Goal: Complete application form

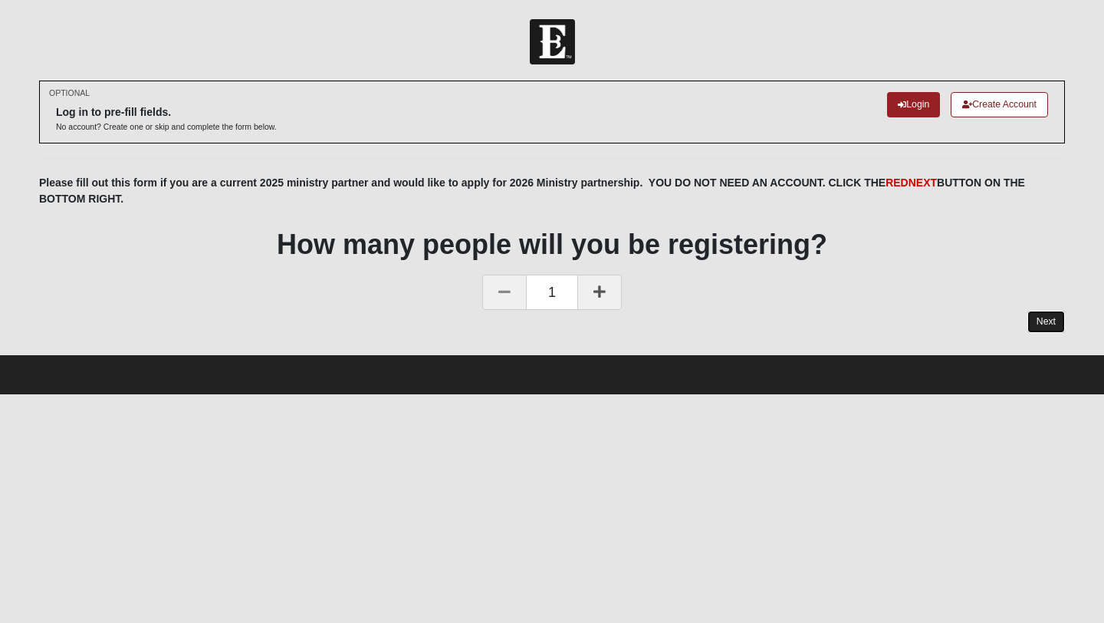
click at [1046, 325] on link "Next" at bounding box center [1047, 322] width 38 height 22
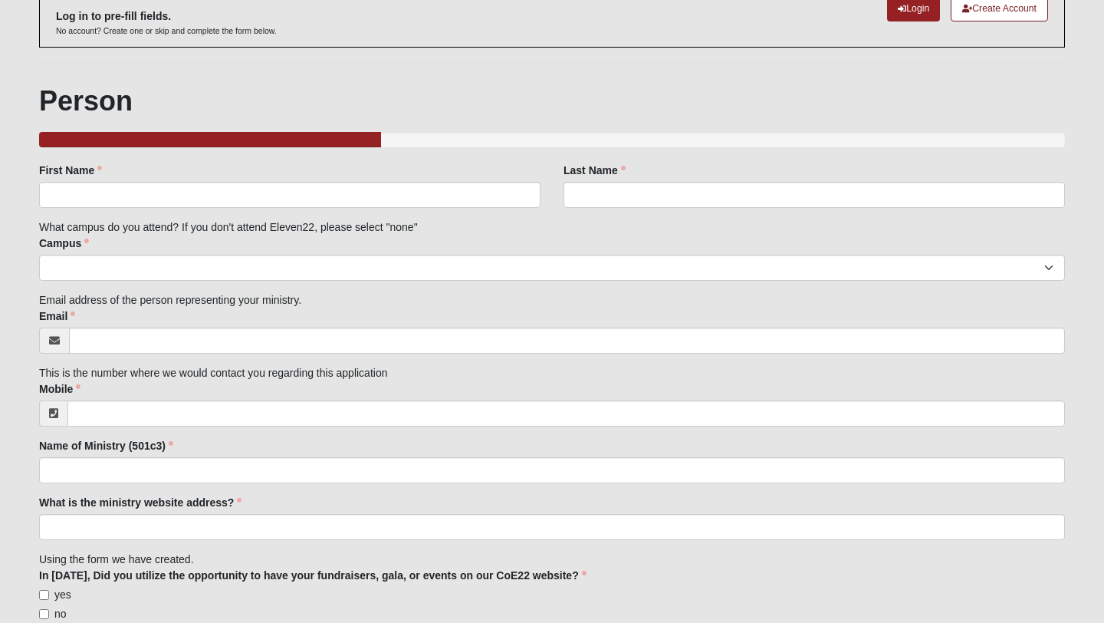
scroll to position [93, 0]
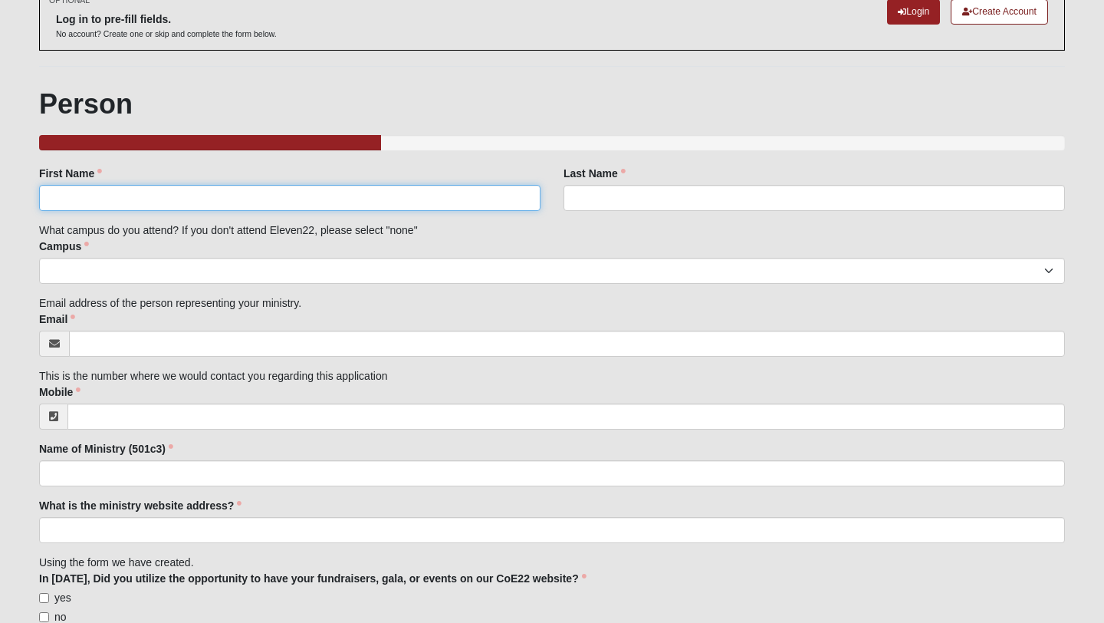
click at [182, 200] on input "First Name" at bounding box center [290, 198] width 502 height 26
type input "Nancy"
type input "Kelley"
type input "nancy@aomh.org"
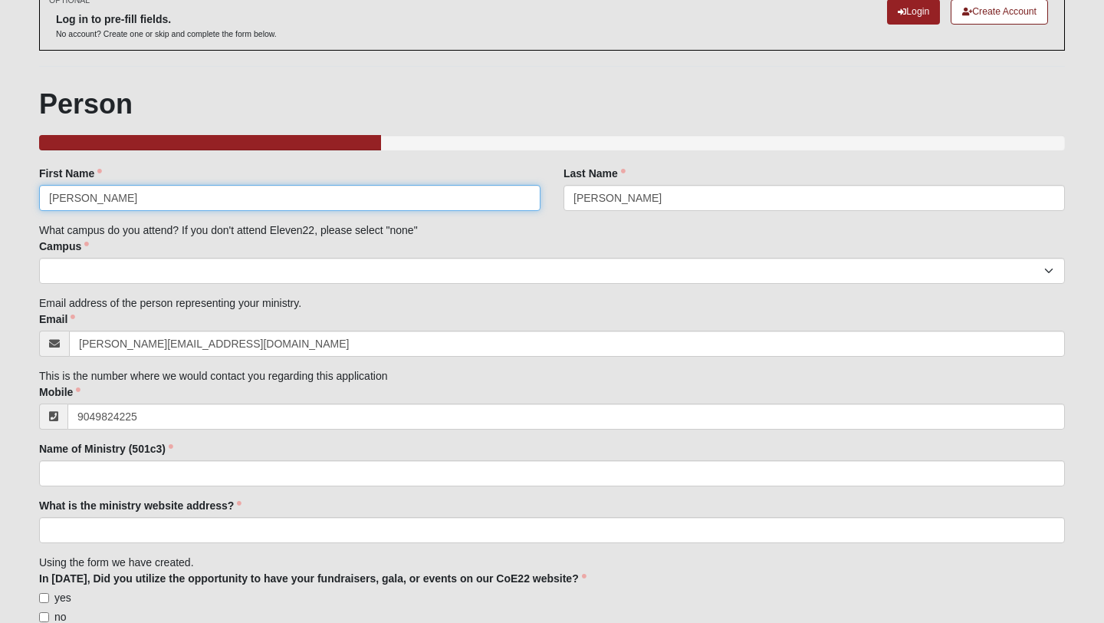
type input "(904) 982-4225"
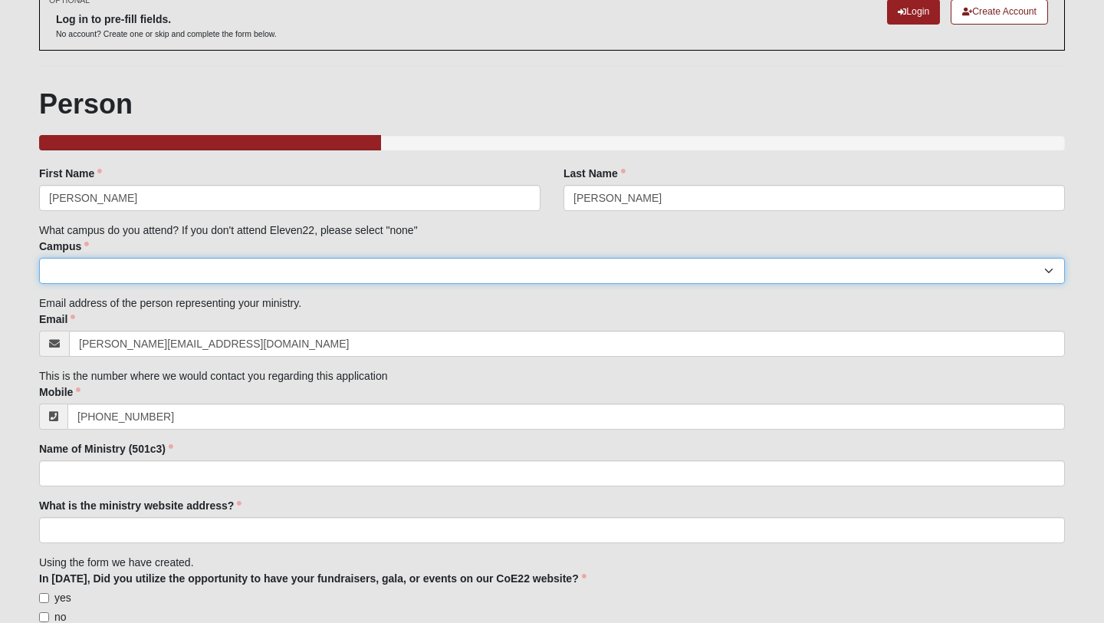
click at [192, 266] on select "Arlington Baymeadows Eleven22 Online Fleming Island Jesup Mandarin North Jax Or…" at bounding box center [552, 271] width 1026 height 26
select select "11"
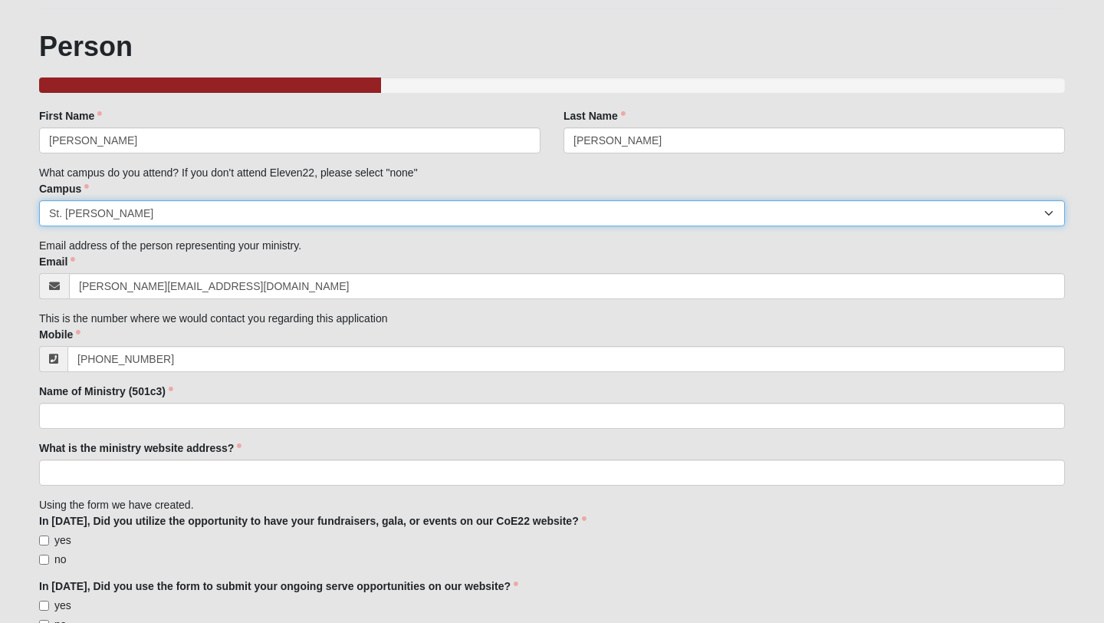
scroll to position [169, 0]
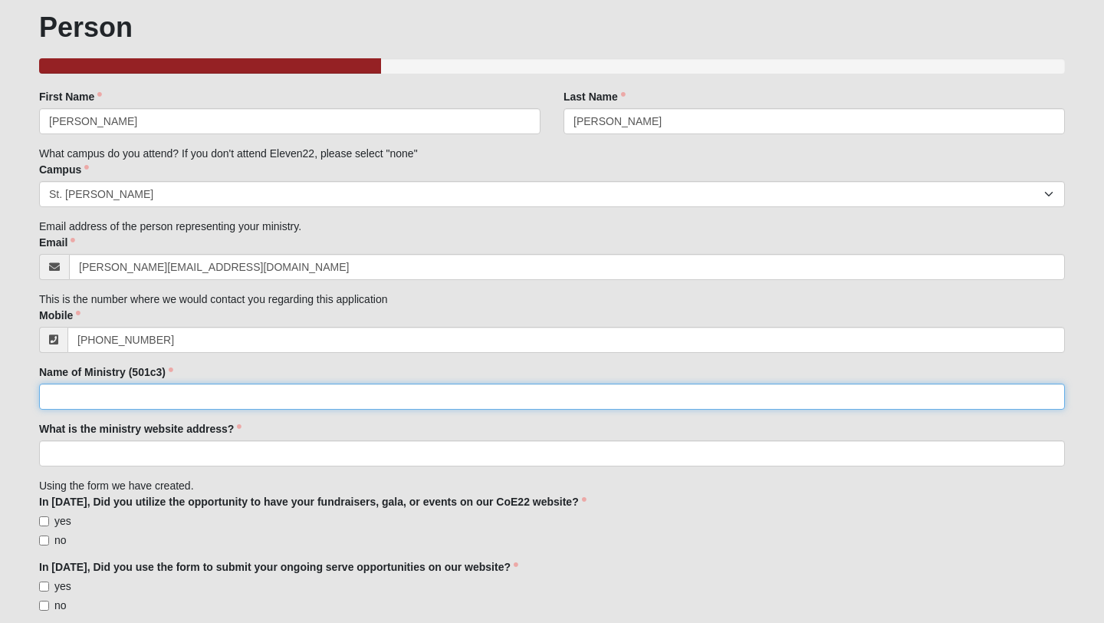
click at [151, 397] on input "Name of Ministry (501c3)" at bounding box center [552, 396] width 1026 height 26
type input "Alpha Omega Miracle Home"
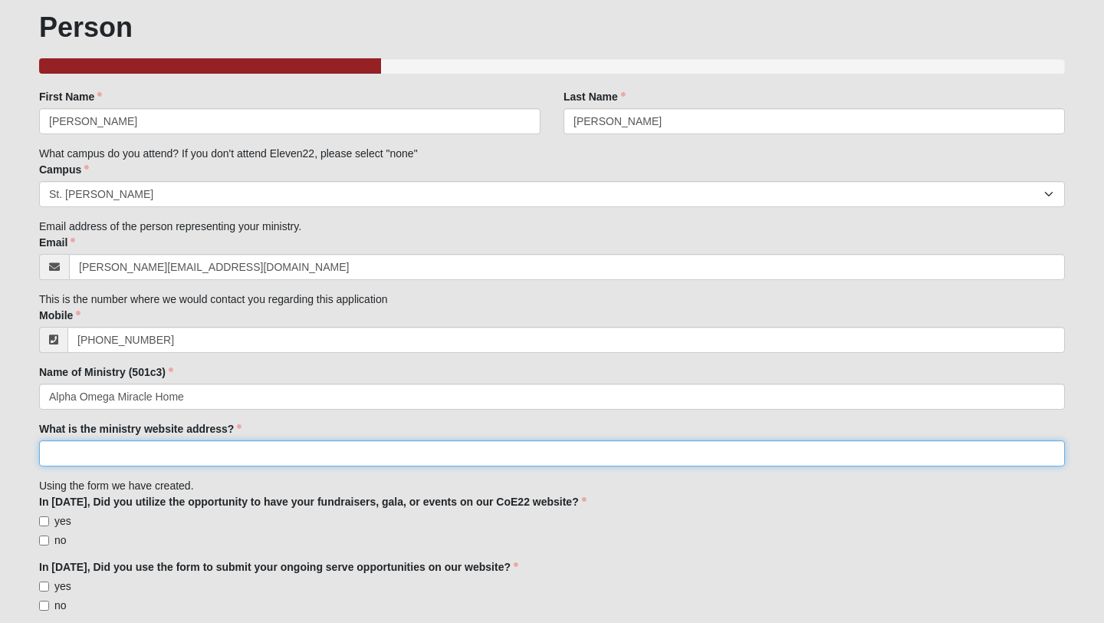
click at [96, 452] on input "What is the ministry website address?" at bounding box center [552, 453] width 1026 height 26
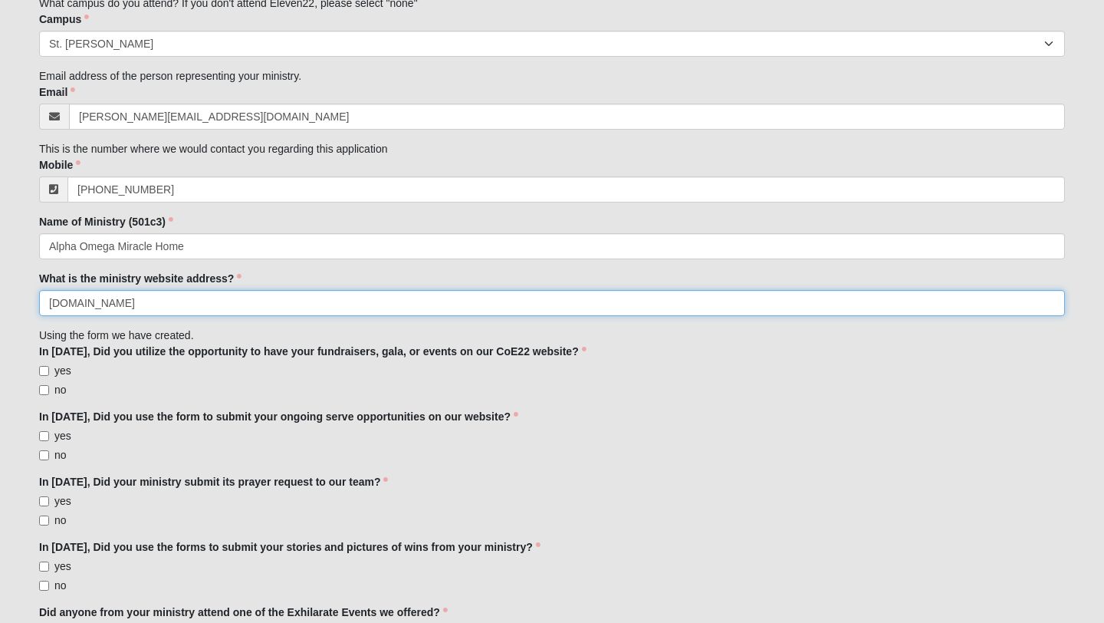
scroll to position [321, 0]
type input "www.aomh.org"
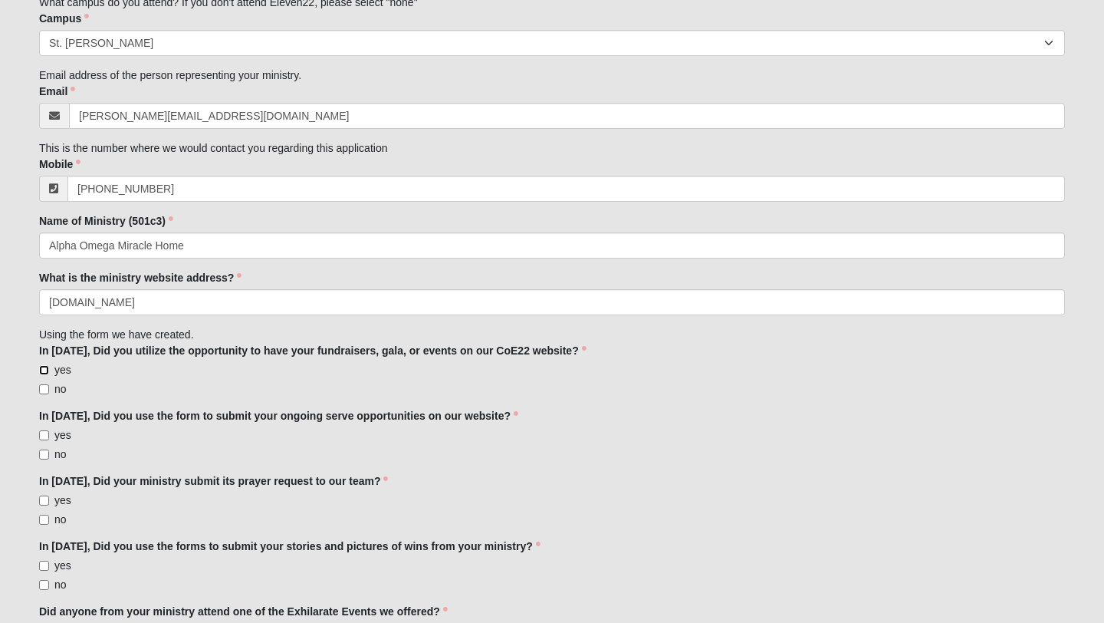
click at [44, 370] on input "yes" at bounding box center [44, 370] width 10 height 10
checkbox input "true"
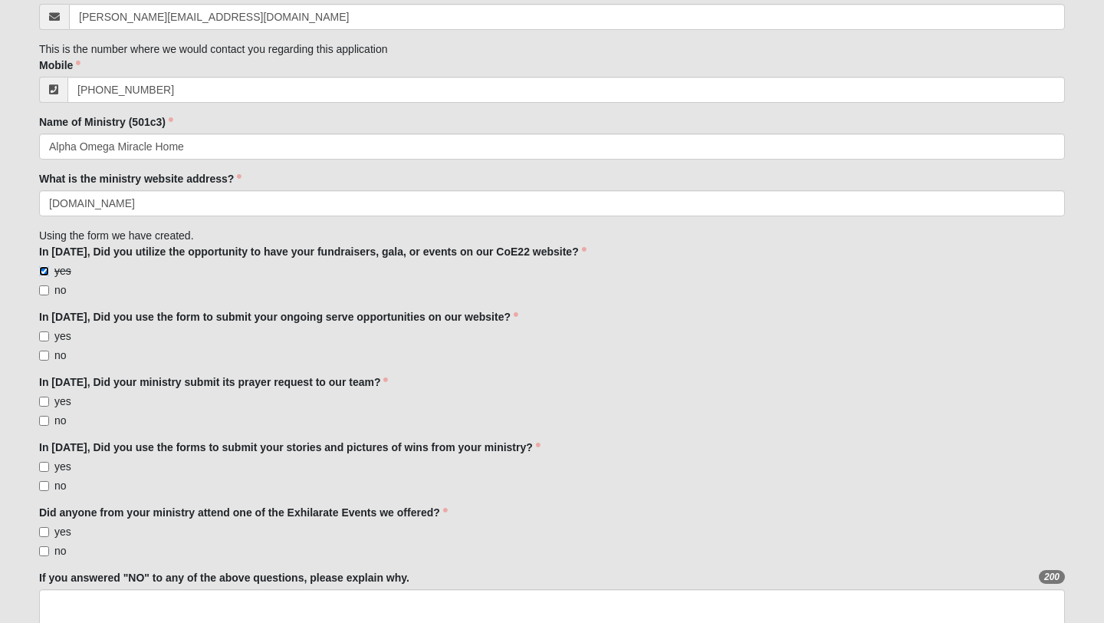
scroll to position [422, 0]
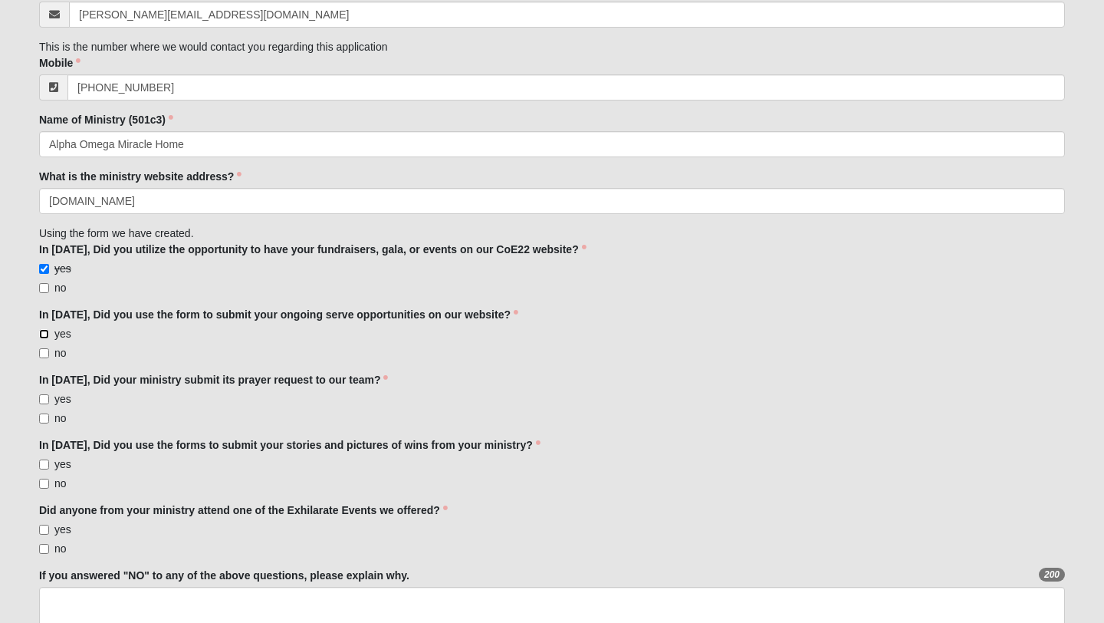
click at [44, 334] on input "yes" at bounding box center [44, 334] width 10 height 10
checkbox input "true"
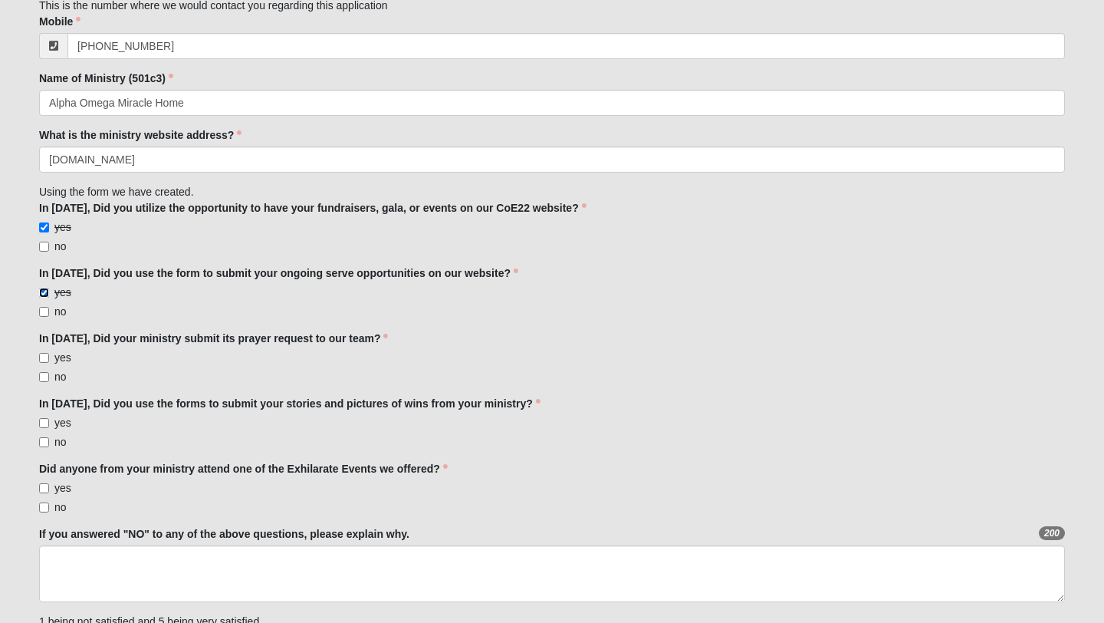
scroll to position [484, 0]
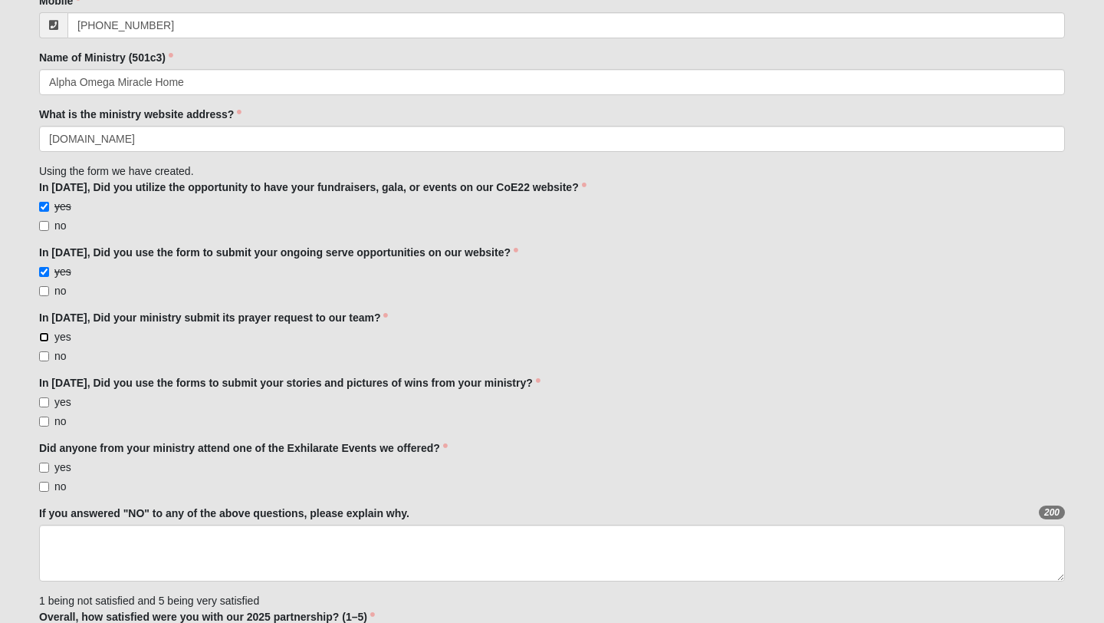
click at [44, 334] on input "yes" at bounding box center [44, 337] width 10 height 10
checkbox input "true"
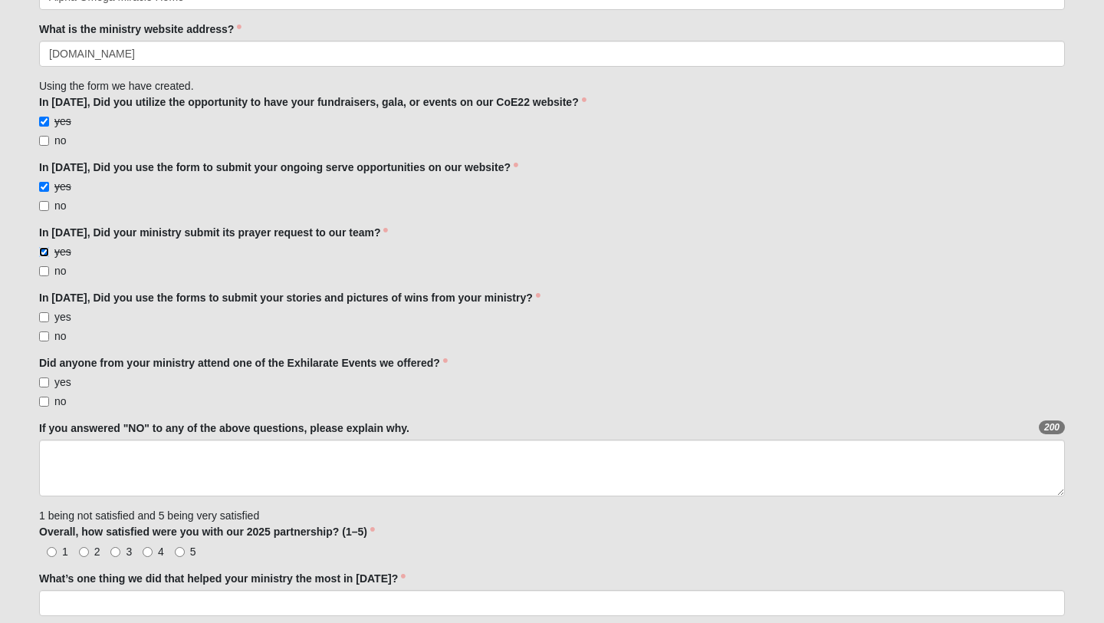
scroll to position [573, 0]
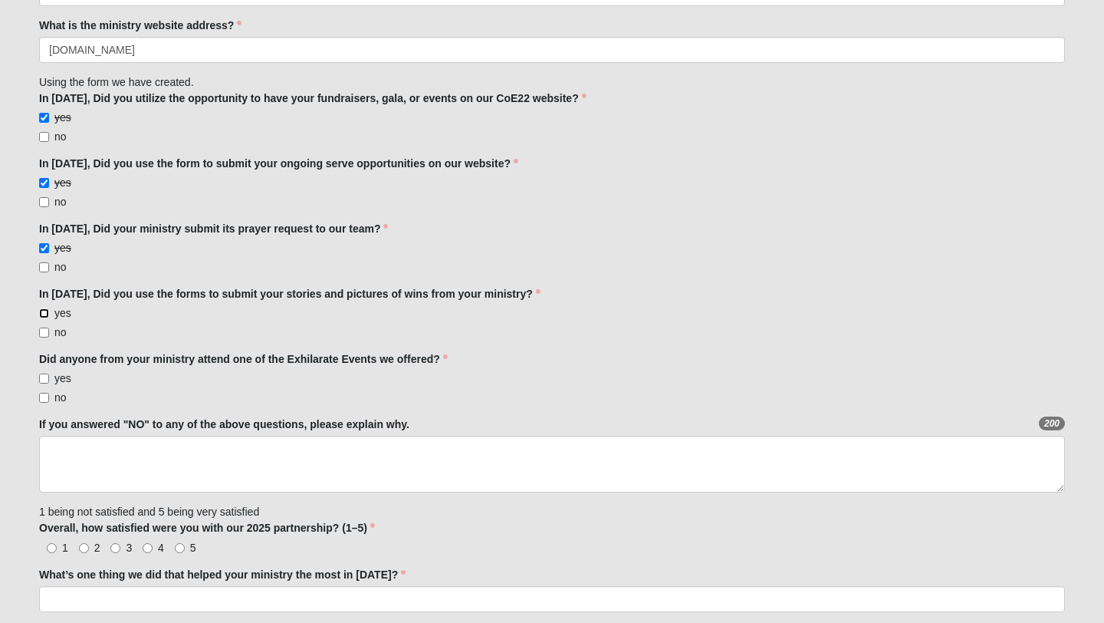
click at [48, 312] on input "yes" at bounding box center [44, 313] width 10 height 10
checkbox input "true"
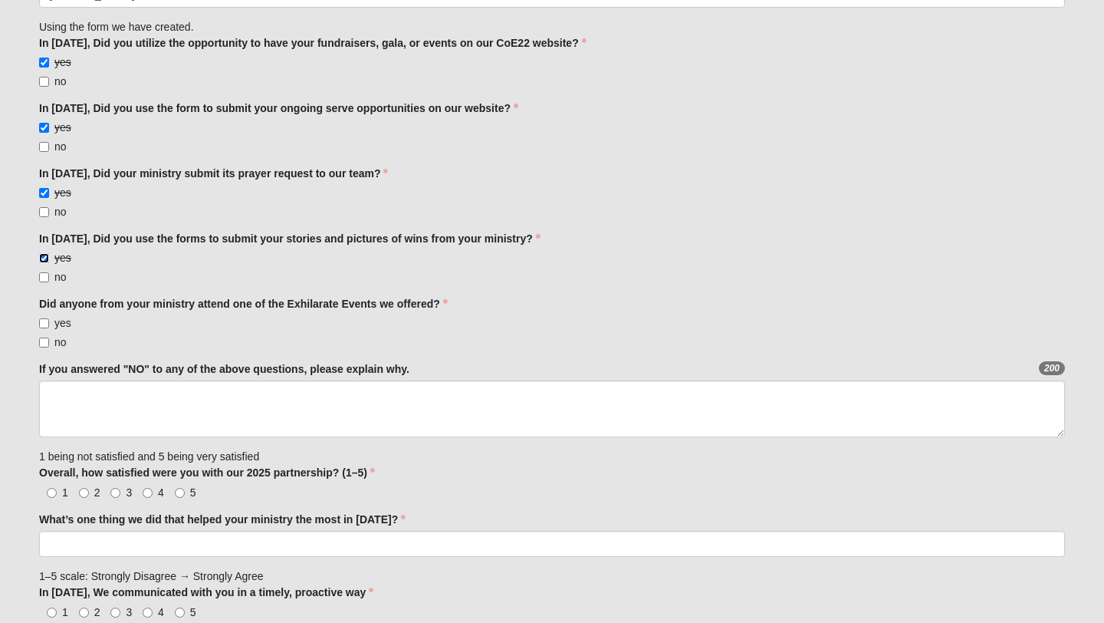
scroll to position [631, 0]
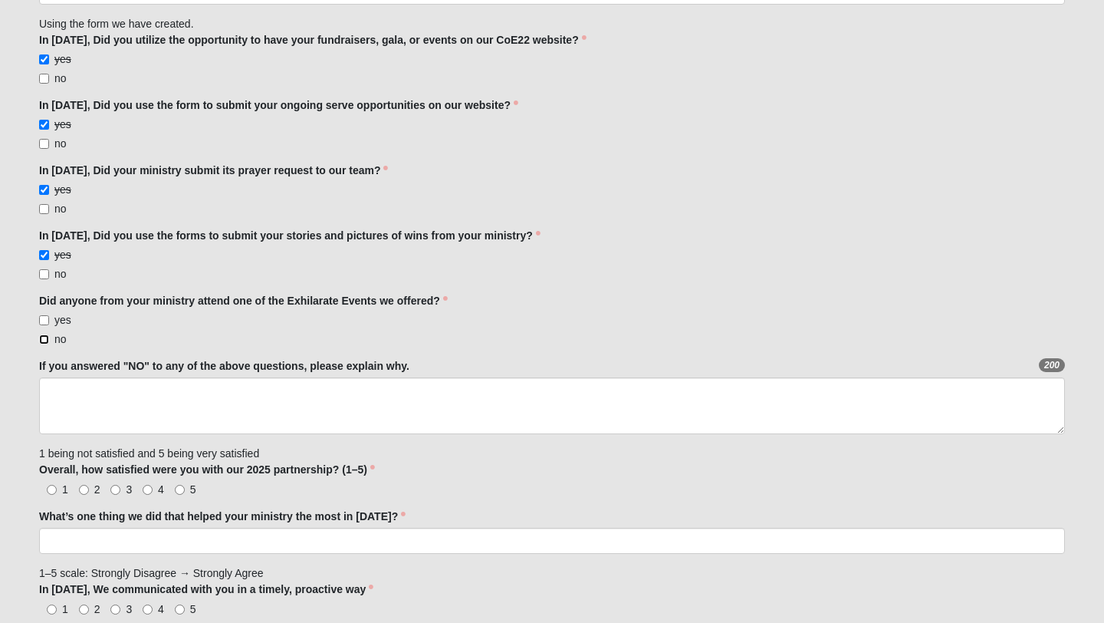
click at [45, 338] on input "no" at bounding box center [44, 339] width 10 height 10
checkbox input "true"
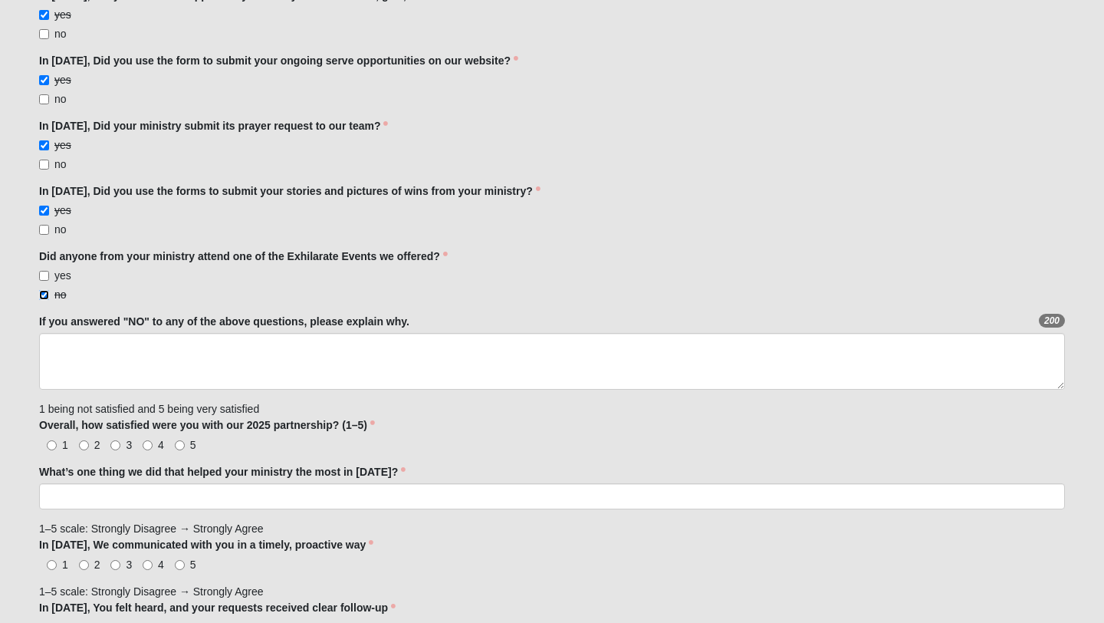
scroll to position [678, 0]
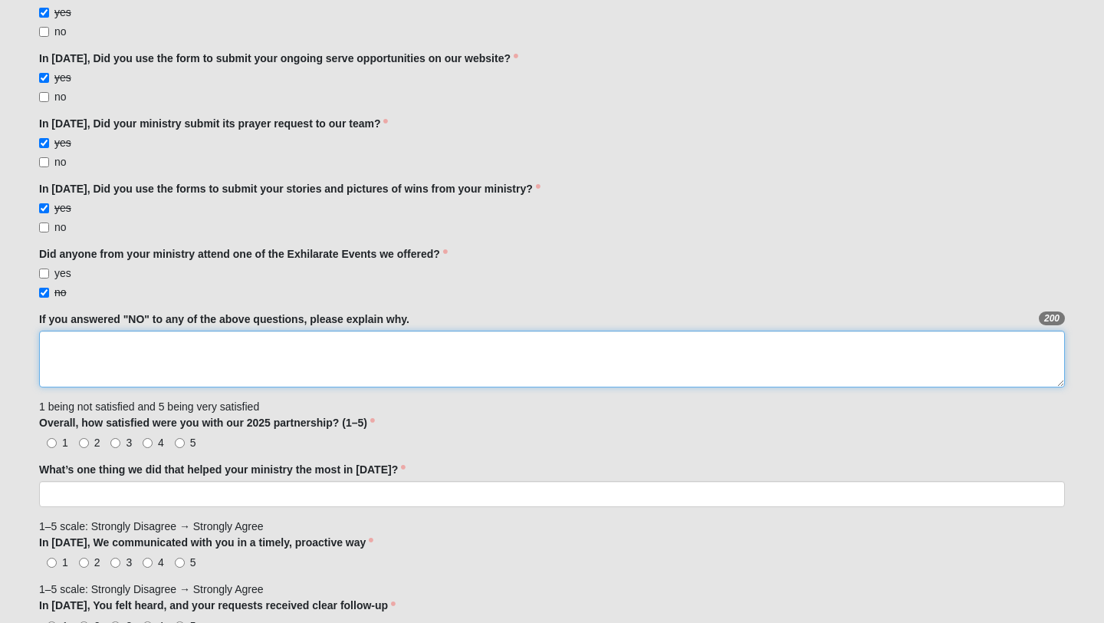
click at [185, 351] on textarea "If you answered "NO" to any of the above questions, please explain why." at bounding box center [552, 359] width 1026 height 57
type textarea "I was not aware of this event."
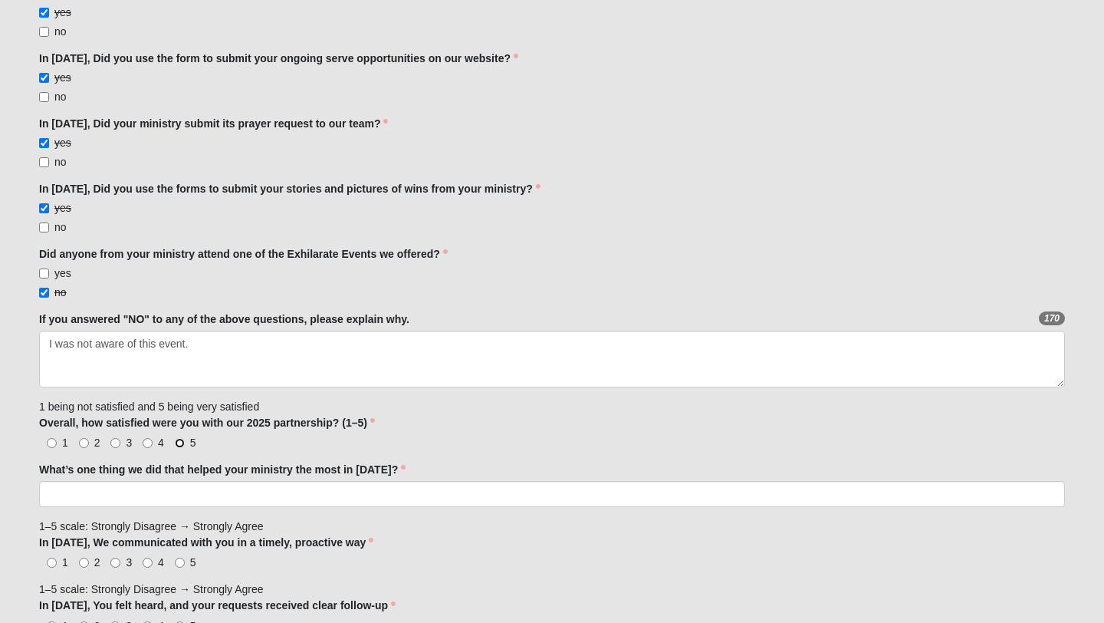
click at [179, 446] on input "5" at bounding box center [180, 443] width 10 height 10
radio input "true"
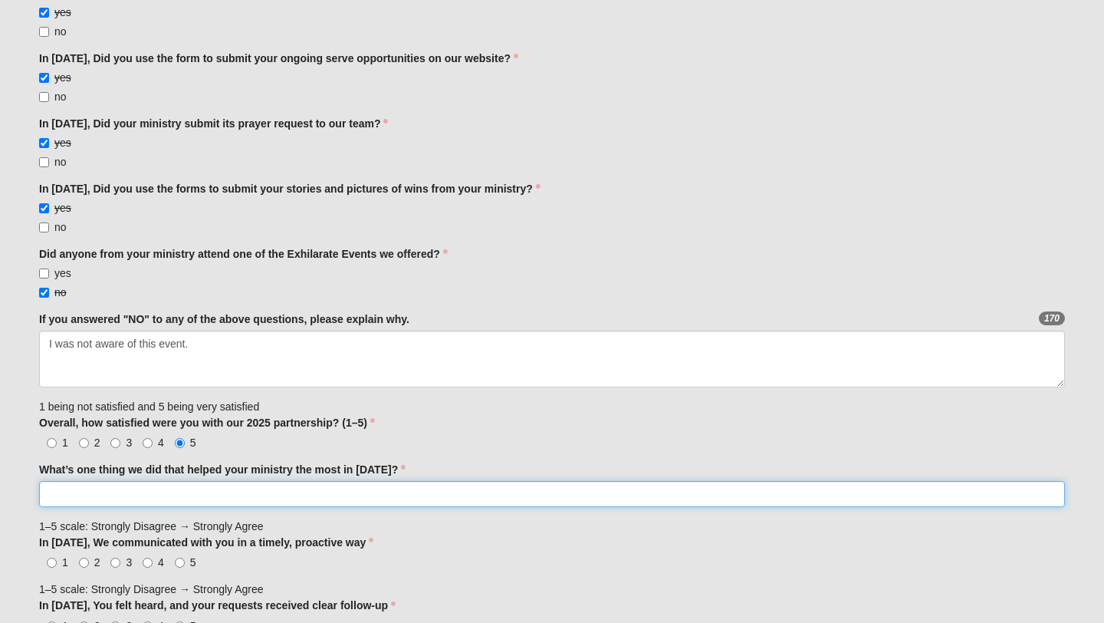
click at [171, 487] on input "What’s one thing we did that helped your ministry the most in 2025?" at bounding box center [552, 494] width 1026 height 26
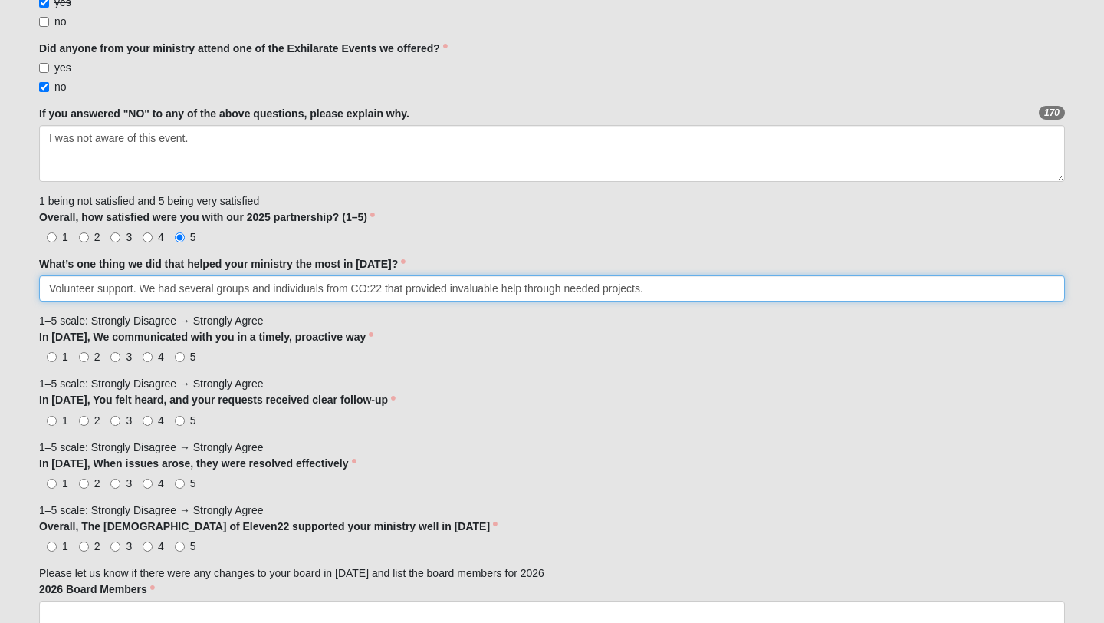
scroll to position [888, 0]
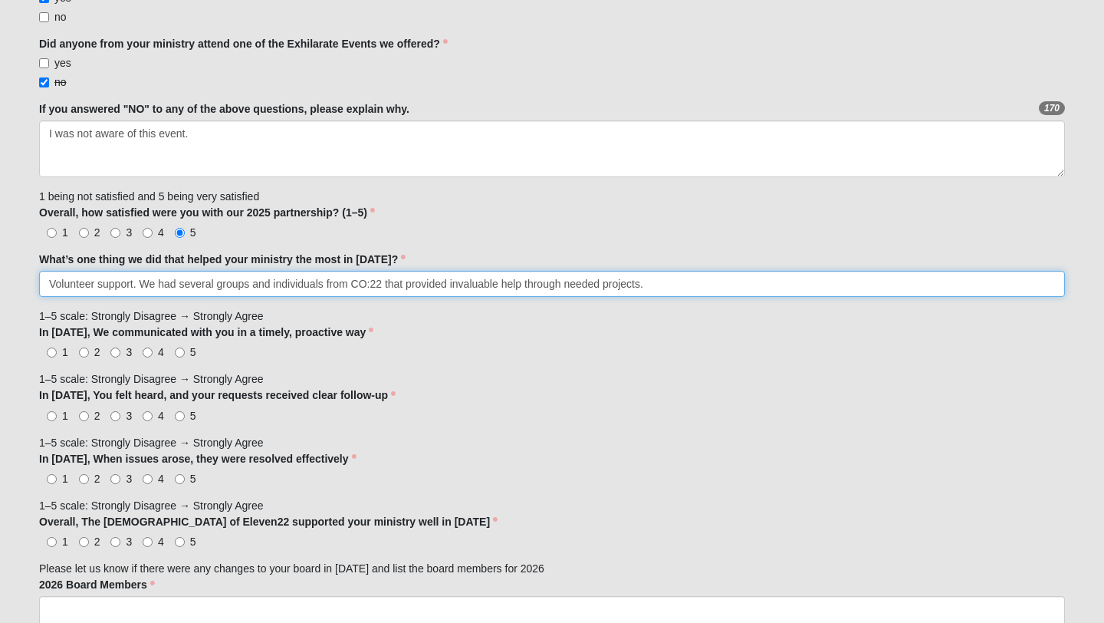
click at [600, 285] on input "Volunteer support. We had several groups and individuals from CO:22 that provid…" at bounding box center [552, 284] width 1026 height 26
click at [637, 284] on input "Volunteer support. We had several groups and individuals from CO:22 that provid…" at bounding box center [552, 284] width 1026 height 26
click at [785, 288] on input "Volunteer support. We had several groups and individuals from CO:22 that provid…" at bounding box center [552, 284] width 1026 height 26
click at [824, 284] on input "Volunteer support. We had several groups and individuals from CO:22 that provid…" at bounding box center [552, 284] width 1026 height 26
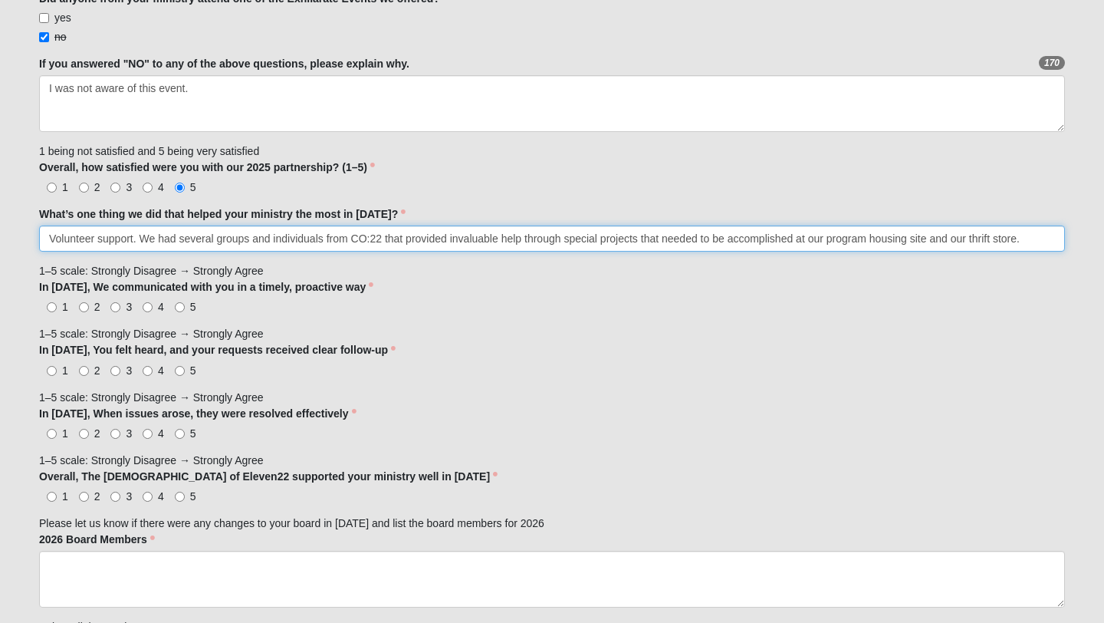
scroll to position [934, 0]
type input "Volunteer support. We had several groups and individuals from CO:22 that provid…"
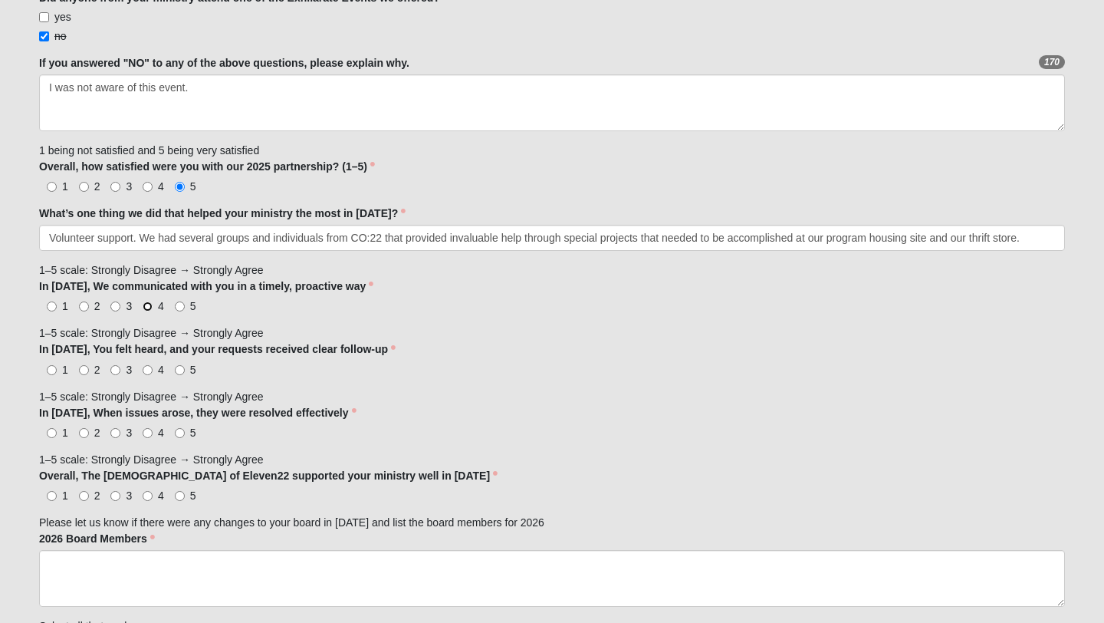
click at [145, 308] on input "4" at bounding box center [148, 306] width 10 height 10
radio input "true"
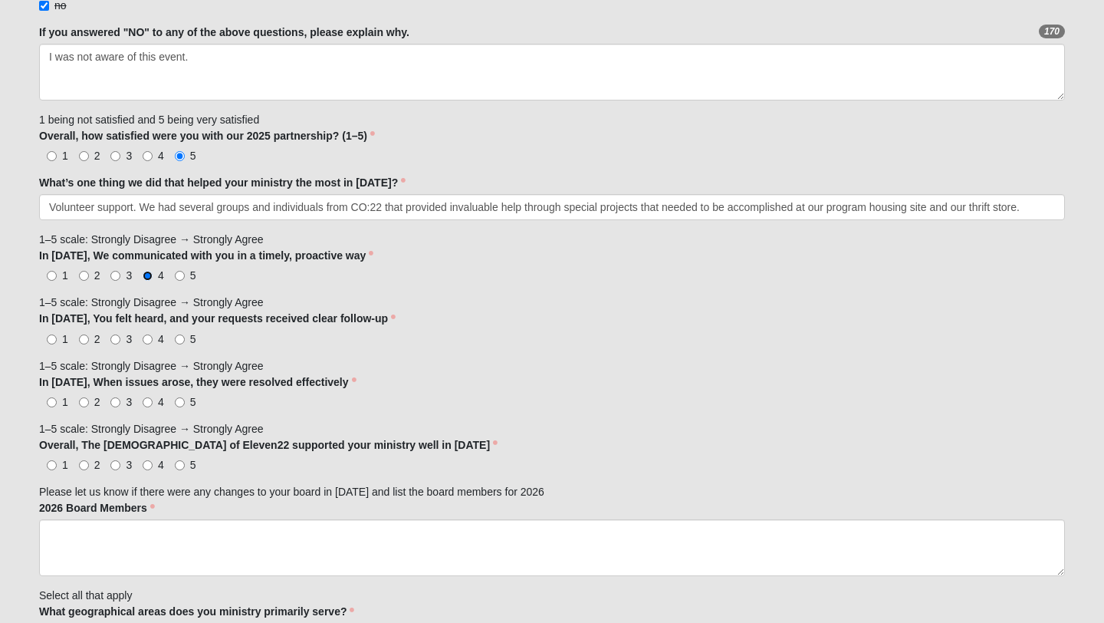
scroll to position [969, 0]
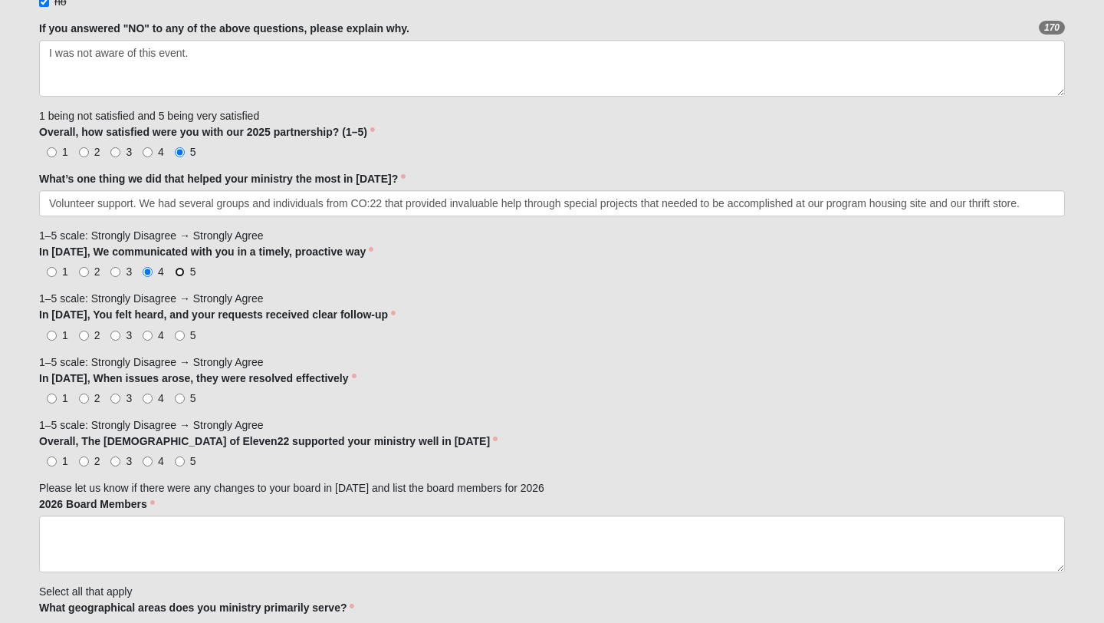
click at [181, 271] on input "5" at bounding box center [180, 272] width 10 height 10
radio input "true"
click at [182, 334] on input "5" at bounding box center [180, 336] width 10 height 10
radio input "true"
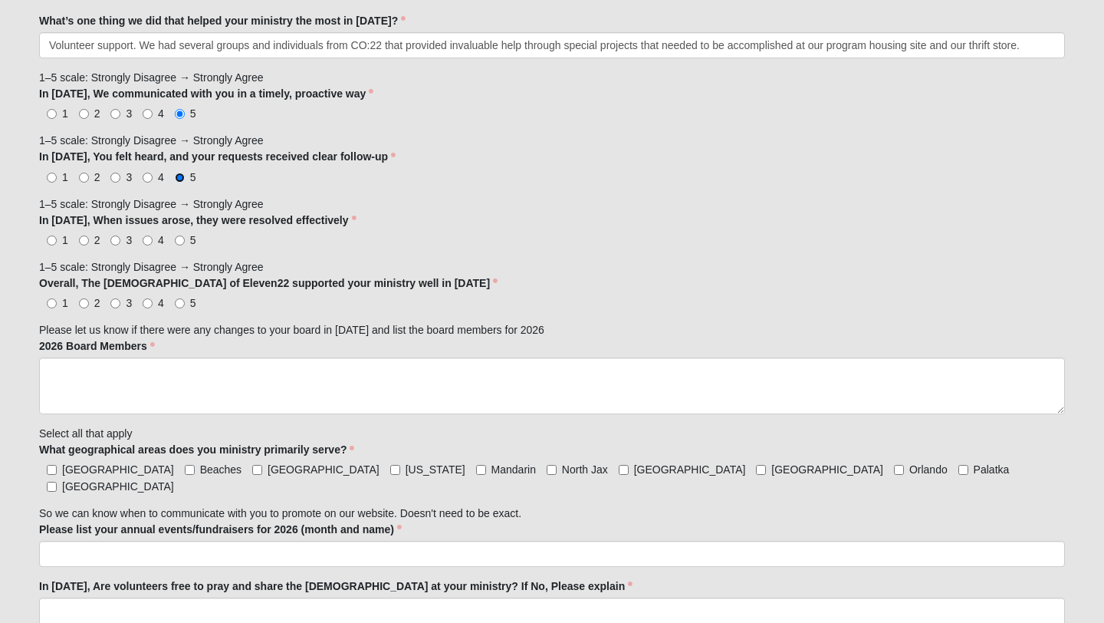
scroll to position [1128, 0]
click at [182, 239] on input "5" at bounding box center [180, 239] width 10 height 10
radio input "true"
click at [181, 302] on input "5" at bounding box center [180, 302] width 10 height 10
radio input "true"
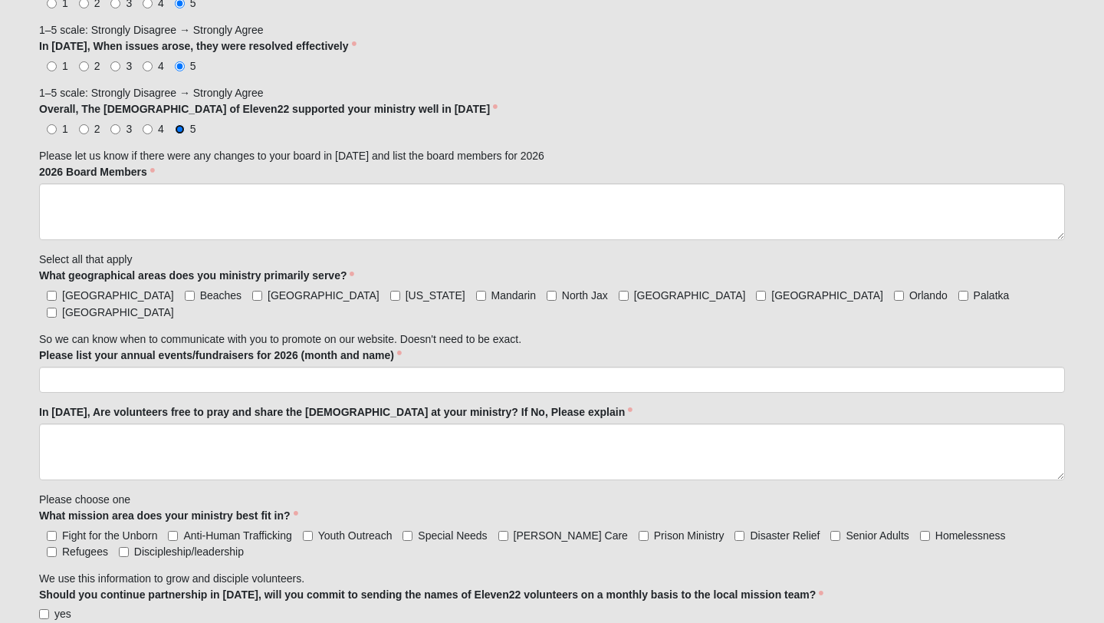
scroll to position [1301, 0]
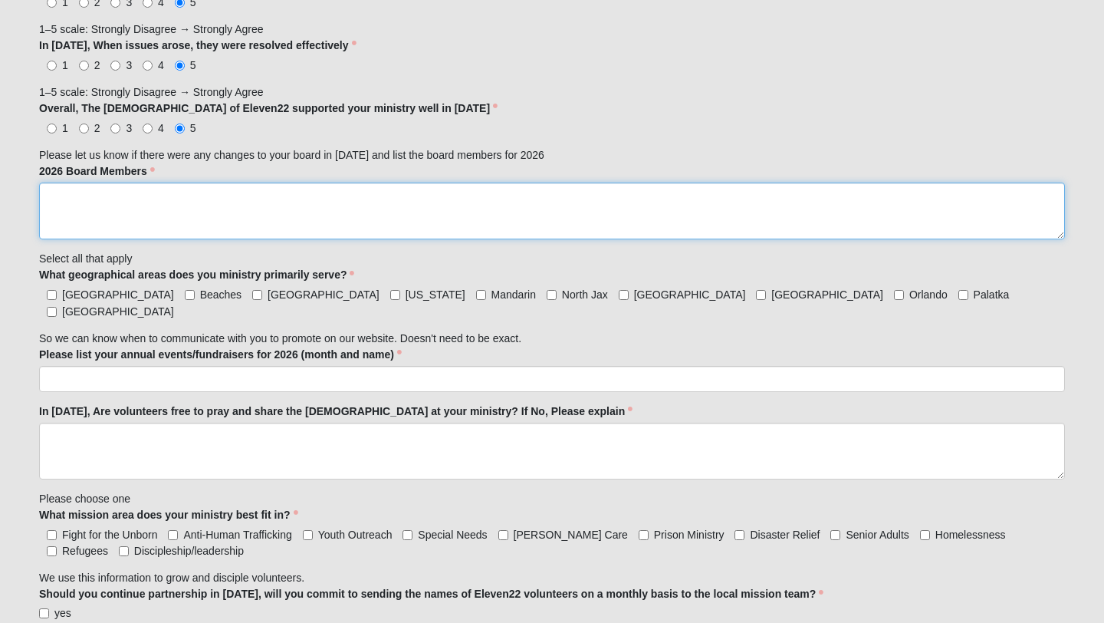
click at [127, 203] on textarea "2026 Board Members" at bounding box center [552, 211] width 1026 height 57
type textarea "No change."
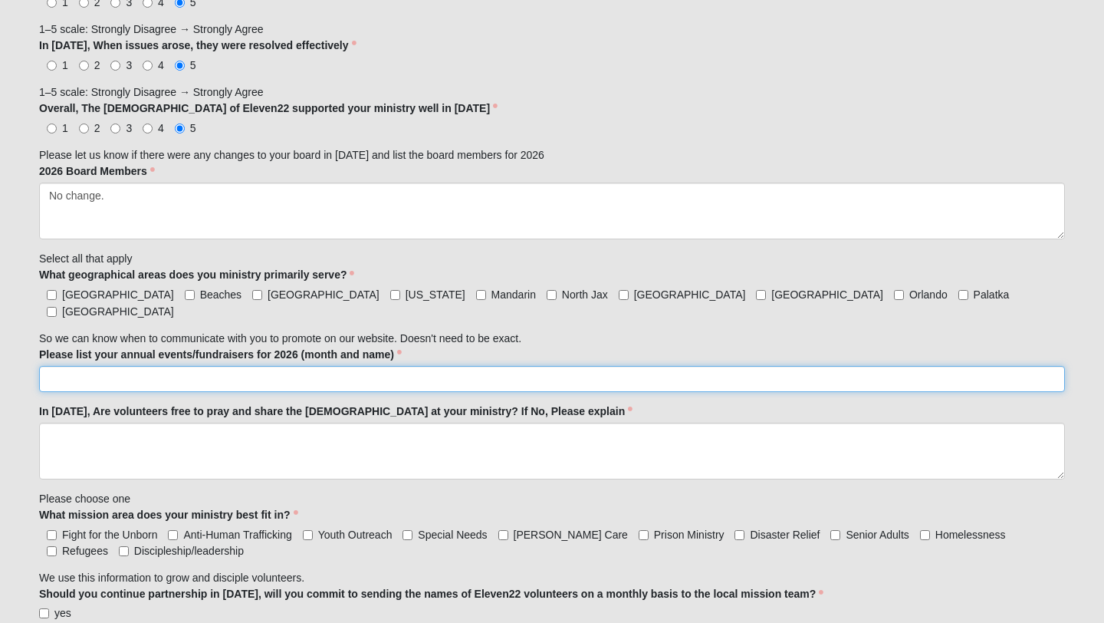
click at [122, 366] on input "Please list your annual events/fundraisers for 2026 (month and name)" at bounding box center [552, 379] width 1026 height 26
click at [173, 366] on input "Sleep Out: February 28th,2026" at bounding box center [552, 379] width 1026 height 26
type input "Sleep Out: February 28th, 2026"
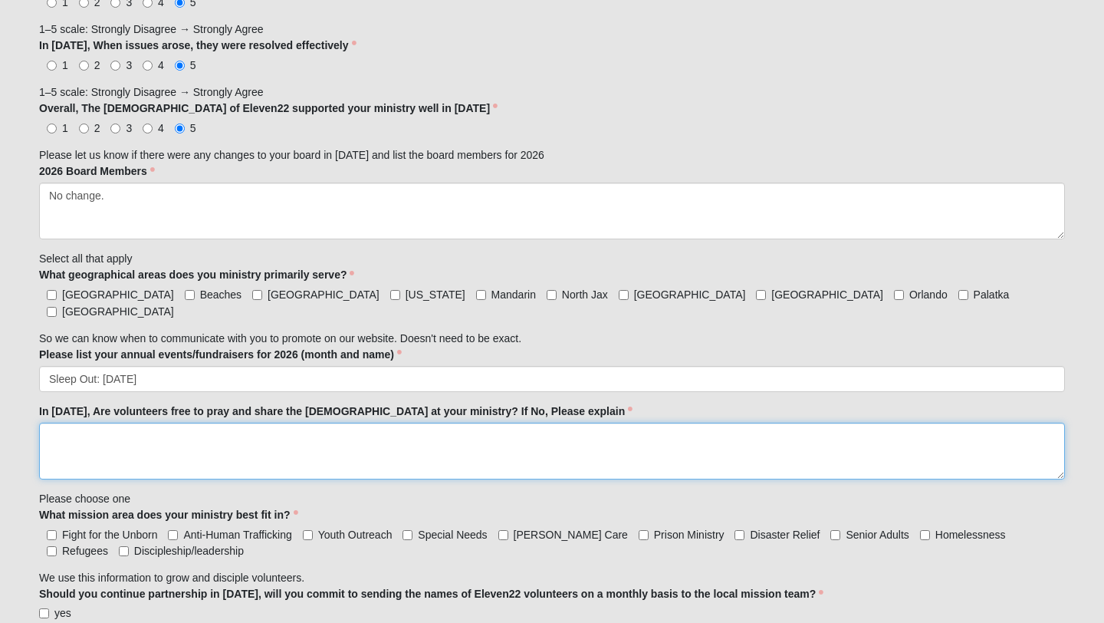
click at [69, 423] on textarea "In 2026, Are volunteers free to pray and share the gospel at your ministry? If …" at bounding box center [552, 451] width 1026 height 57
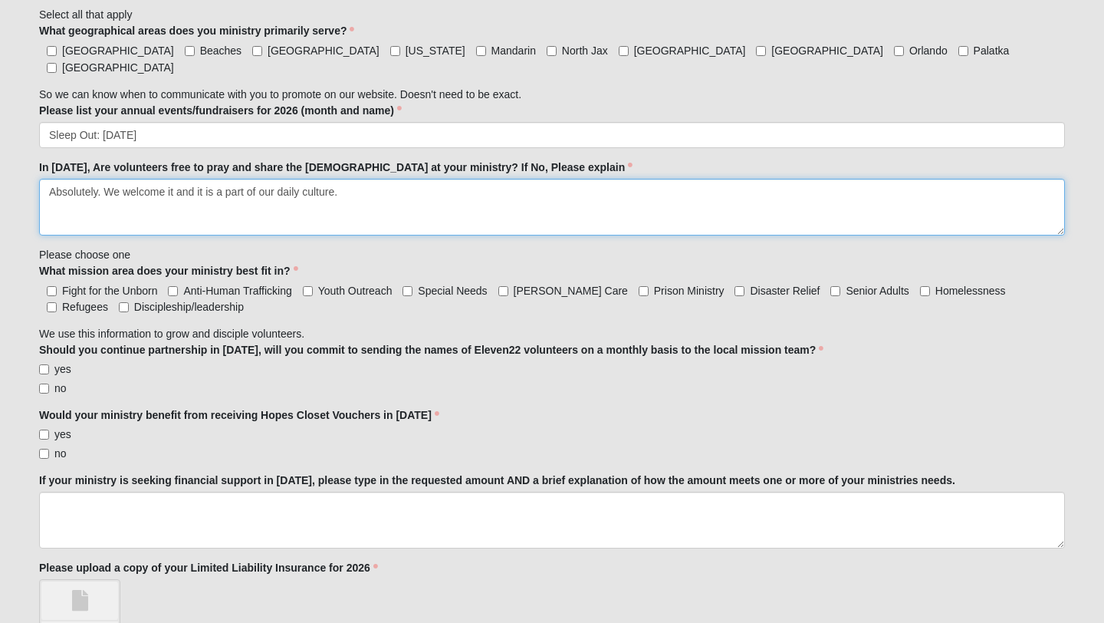
scroll to position [1549, 0]
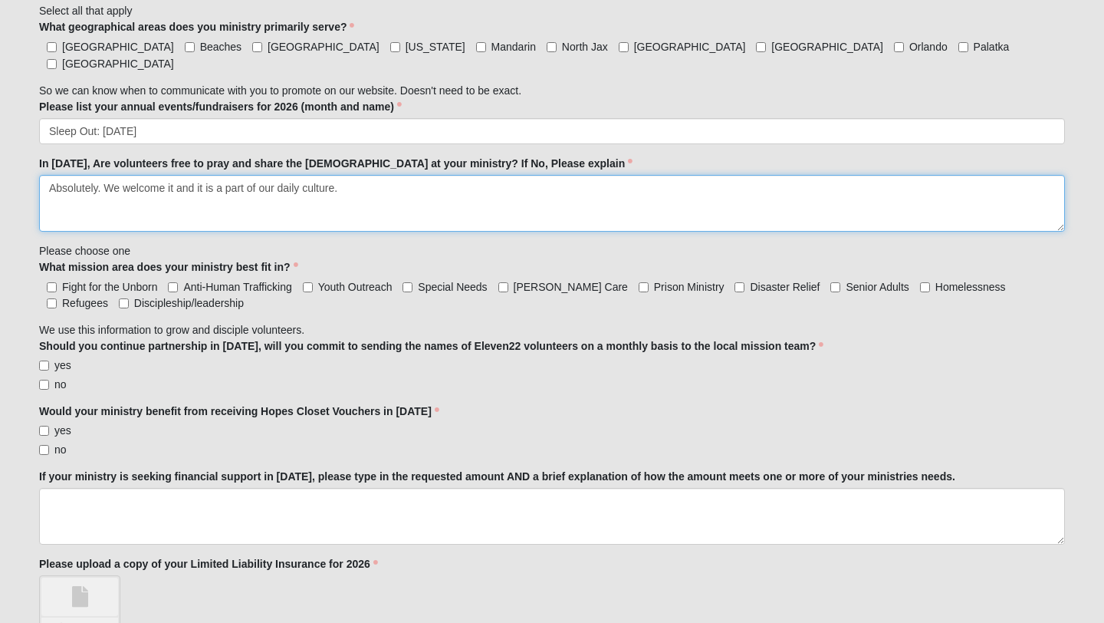
type textarea "Absolutely. We welcome it and it is a part of our daily culture."
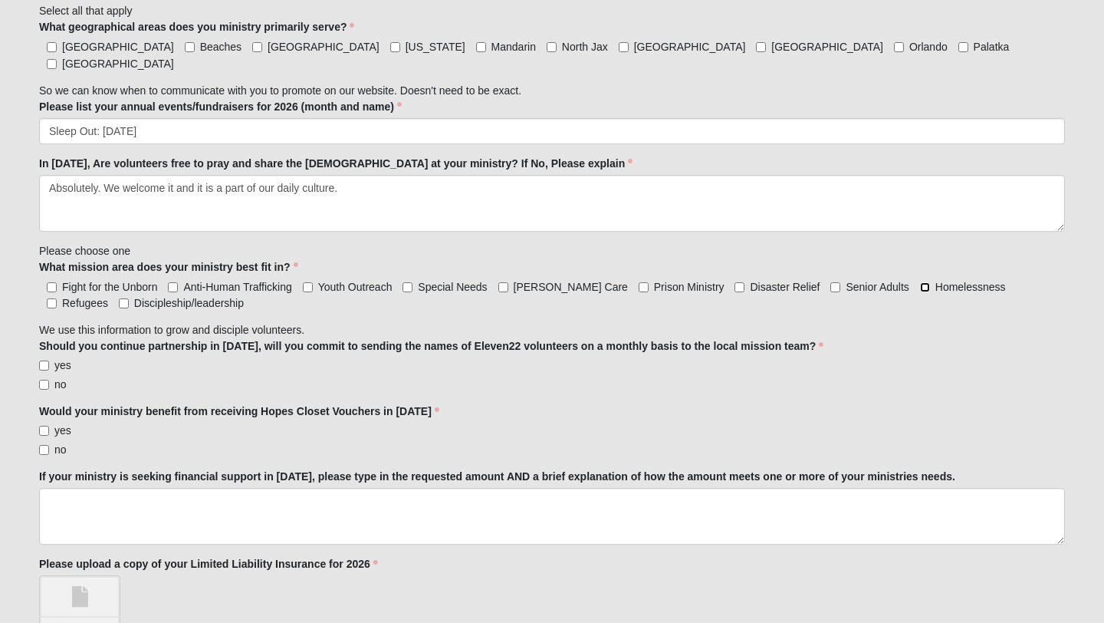
click at [920, 282] on input "Homelessness" at bounding box center [925, 287] width 10 height 10
checkbox input "true"
click at [54, 282] on input "Fight for the Unborn" at bounding box center [52, 287] width 10 height 10
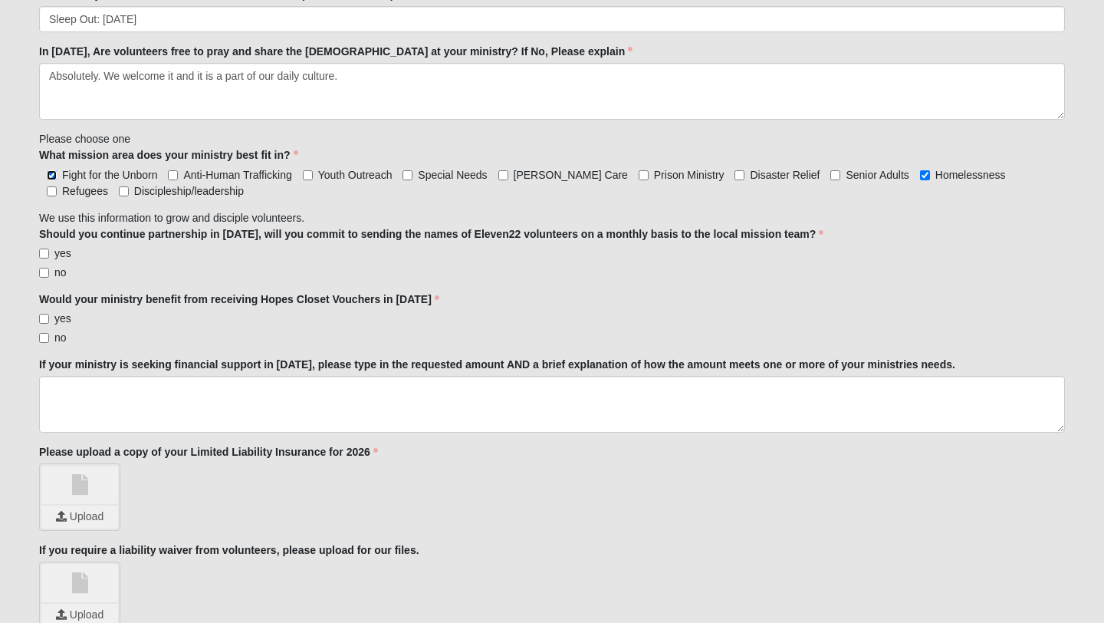
scroll to position [1663, 0]
click at [54, 169] on input "Fight for the Unborn" at bounding box center [52, 174] width 10 height 10
checkbox input "false"
click at [44, 247] on input "yes" at bounding box center [44, 252] width 10 height 10
checkbox input "true"
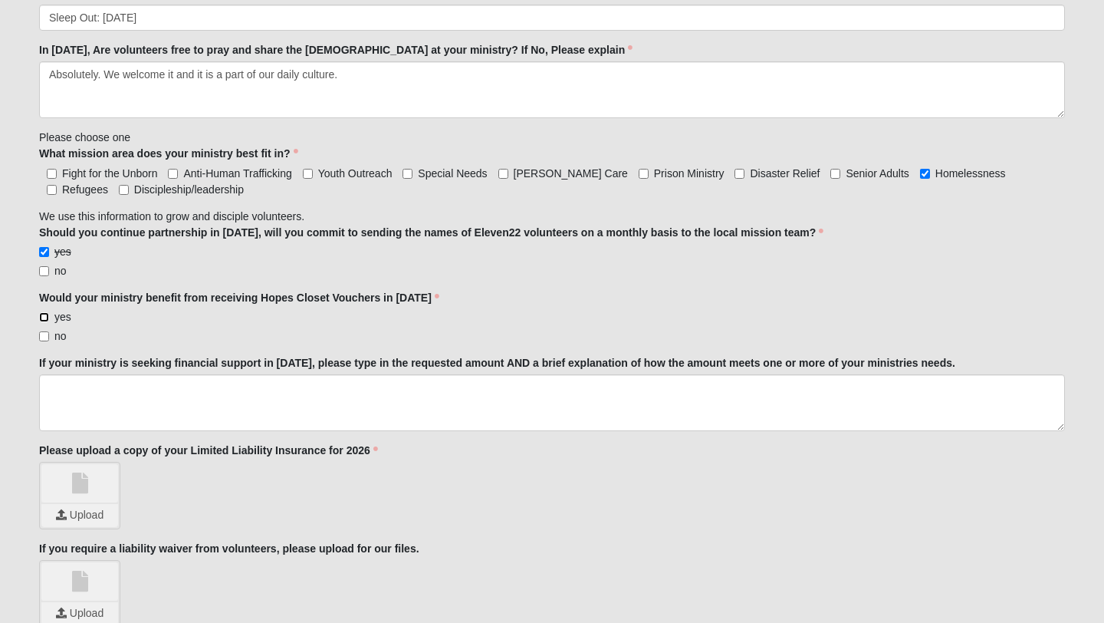
click at [44, 312] on input "yes" at bounding box center [44, 317] width 10 height 10
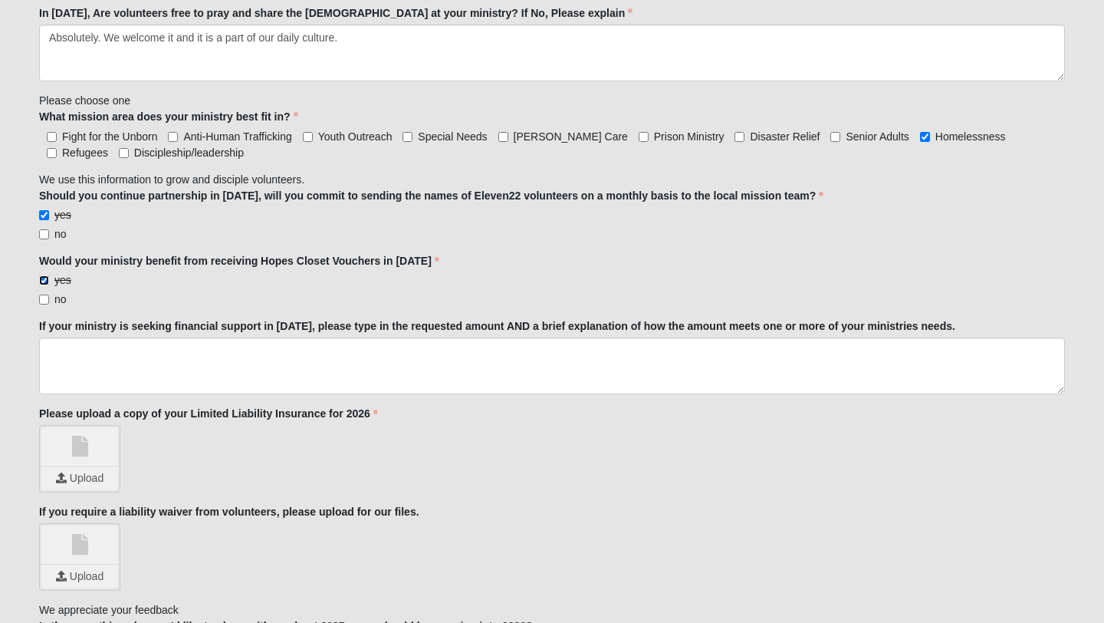
scroll to position [1706, 0]
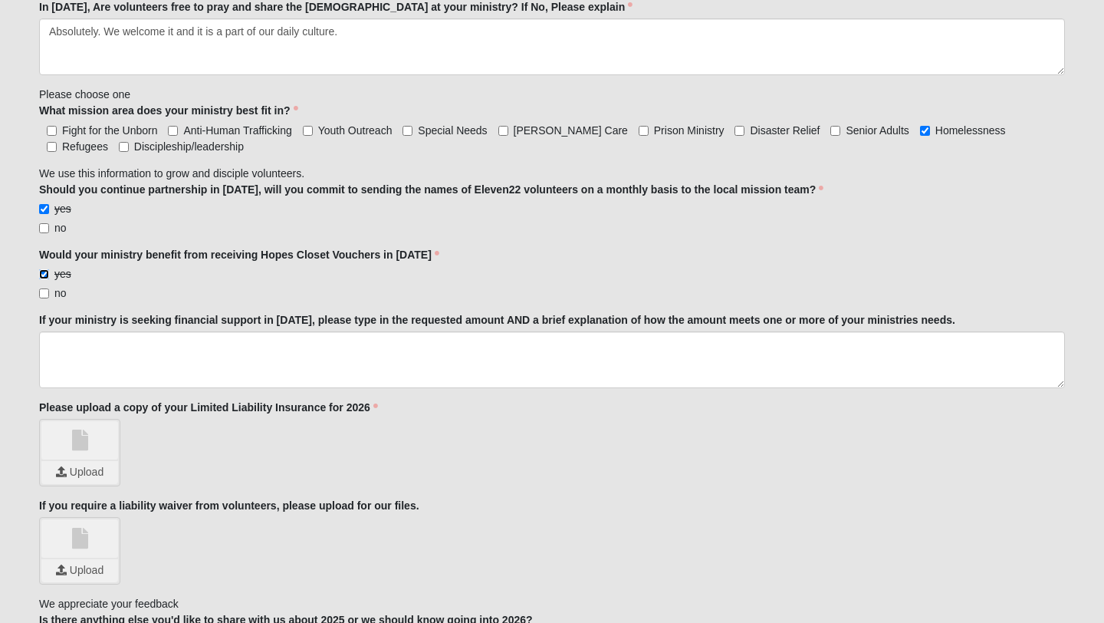
click at [44, 269] on input "yes" at bounding box center [44, 274] width 10 height 10
checkbox input "false"
click at [47, 288] on input "no" at bounding box center [44, 293] width 10 height 10
checkbox input "true"
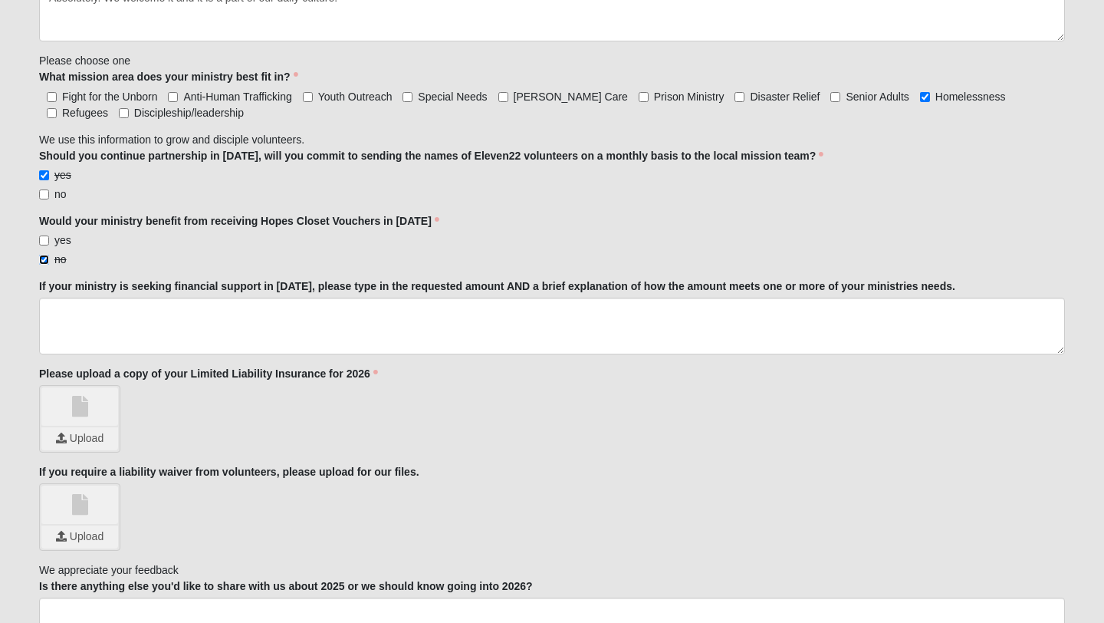
scroll to position [1747, 0]
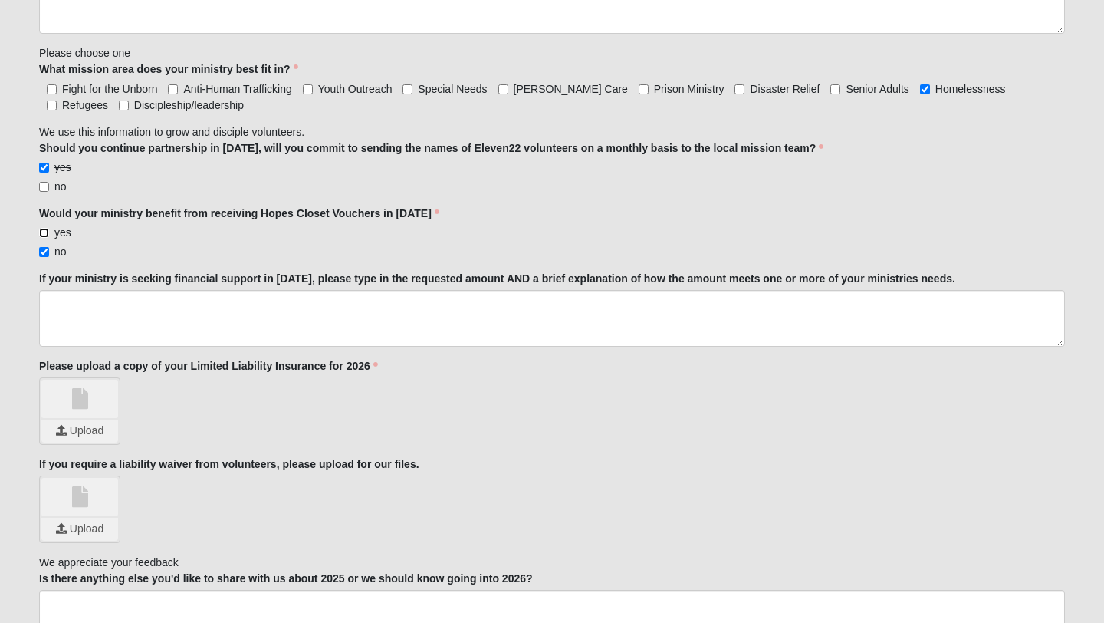
click at [44, 228] on input "yes" at bounding box center [44, 233] width 10 height 10
checkbox input "true"
click at [47, 247] on input "no" at bounding box center [44, 252] width 10 height 10
checkbox input "false"
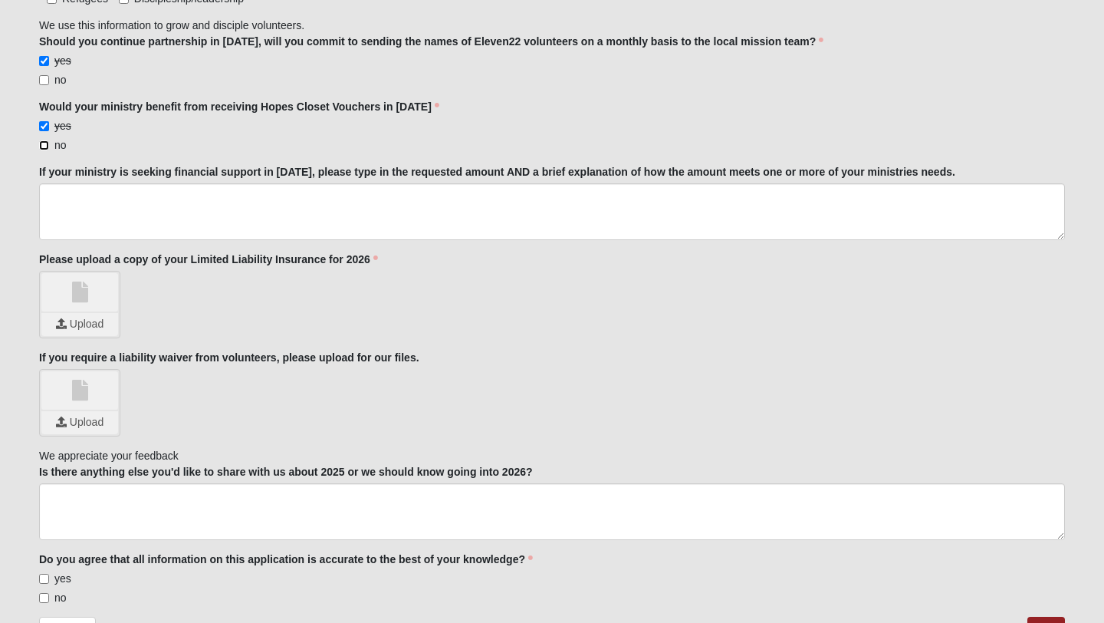
scroll to position [1939, 0]
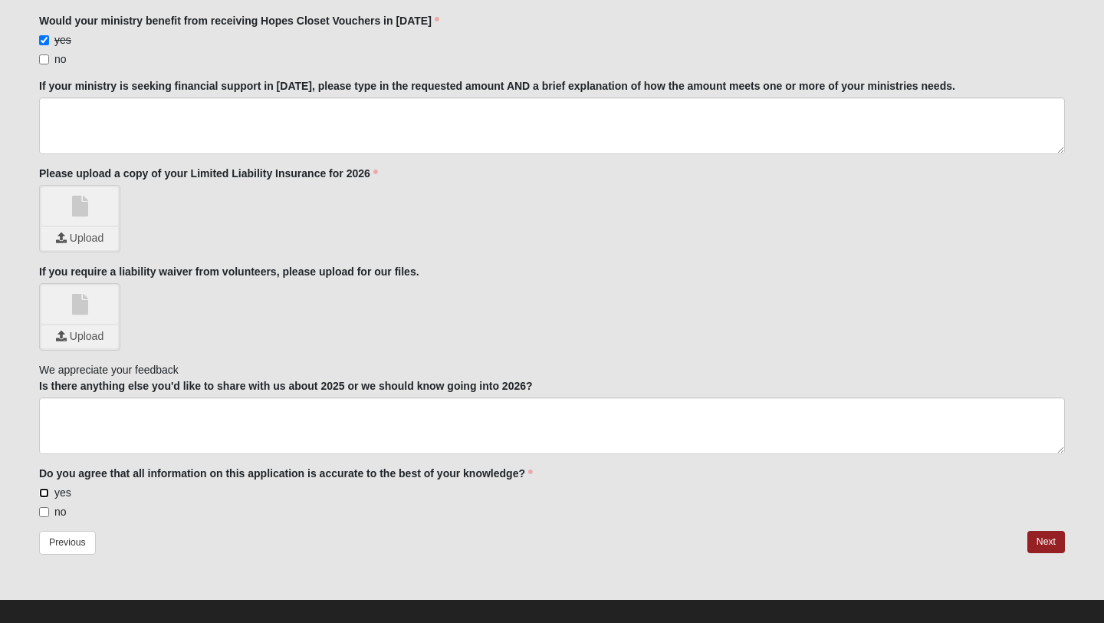
click at [48, 488] on input "yes" at bounding box center [44, 493] width 10 height 10
checkbox input "true"
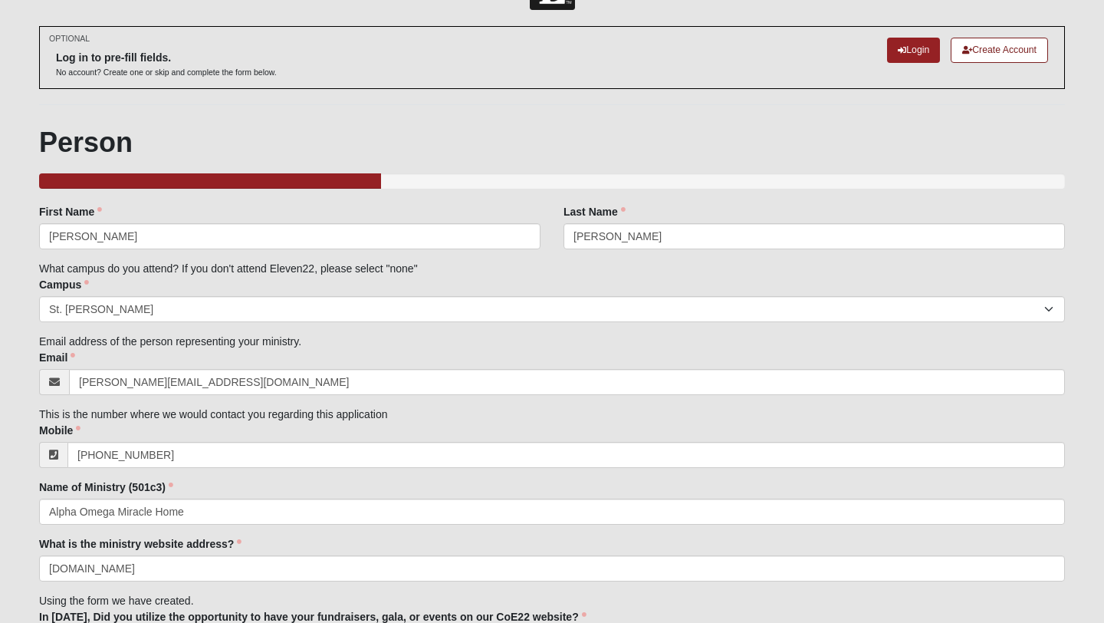
scroll to position [0, 0]
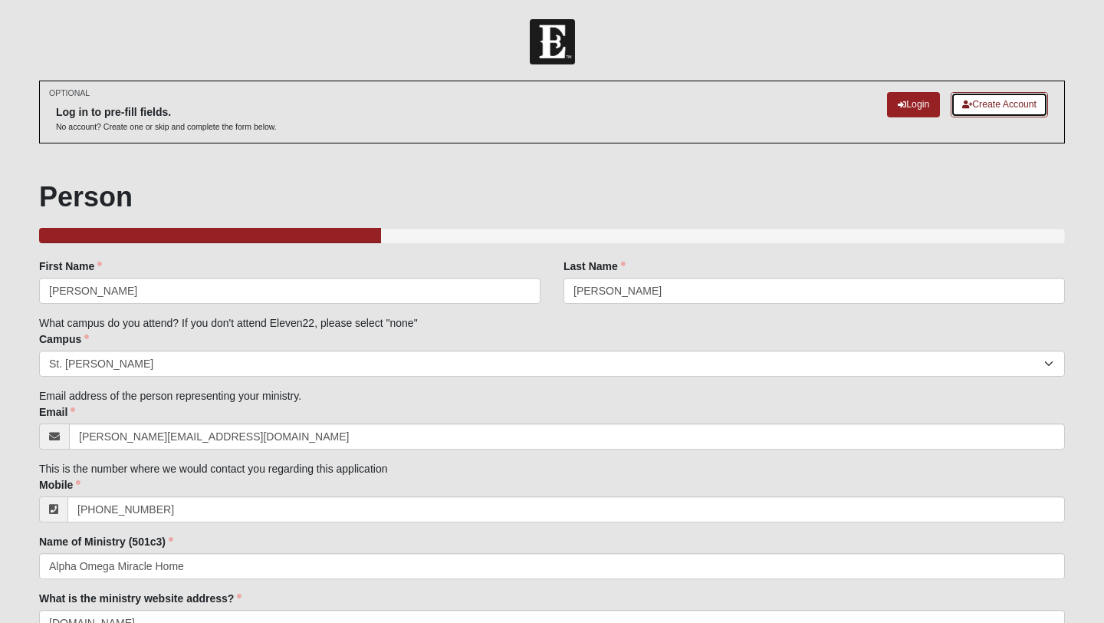
click at [974, 107] on link "Create Account" at bounding box center [999, 104] width 97 height 25
